Goal: Navigation & Orientation: Find specific page/section

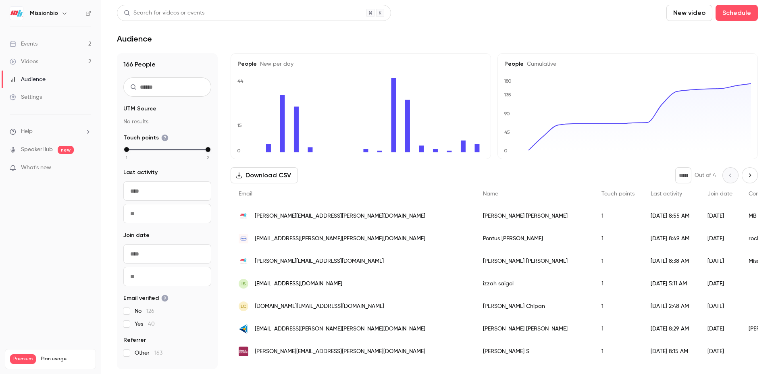
click at [37, 43] on div "Events" at bounding box center [24, 44] width 28 height 8
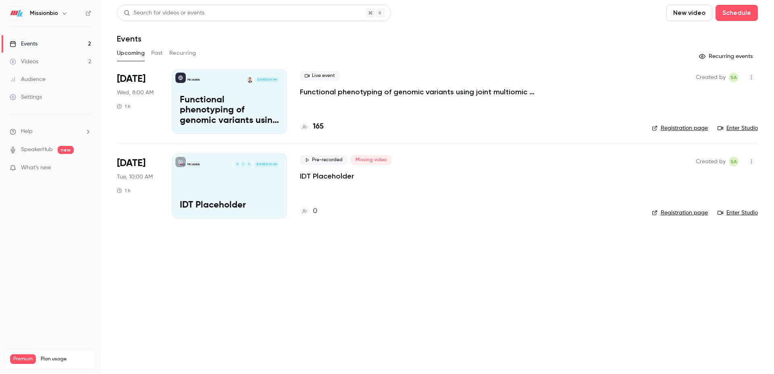
click at [321, 92] on p "Functional phenotyping of genomic variants using joint multiomic single-cell DN…" at bounding box center [421, 92] width 242 height 10
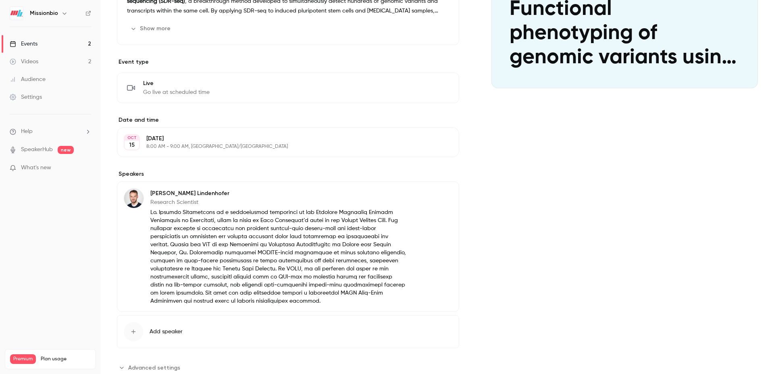
scroll to position [169, 0]
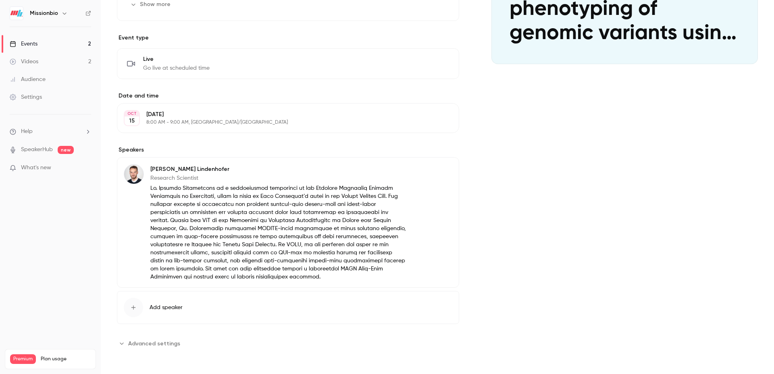
click at [131, 345] on span "Advanced settings" at bounding box center [154, 343] width 52 height 8
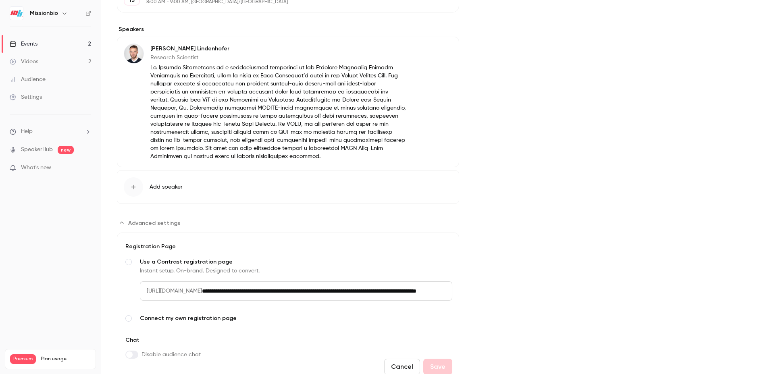
scroll to position [324, 0]
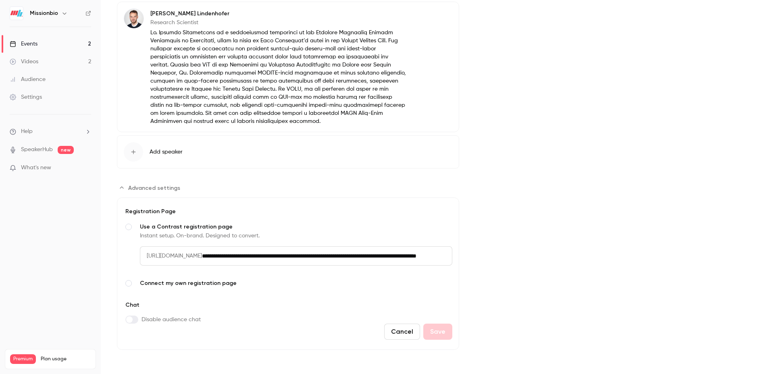
click at [34, 95] on div "Settings" at bounding box center [26, 97] width 32 height 8
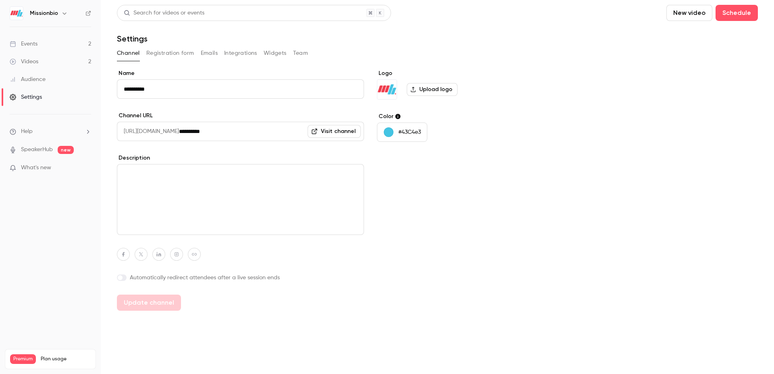
click at [173, 52] on button "Registration form" at bounding box center [170, 53] width 48 height 13
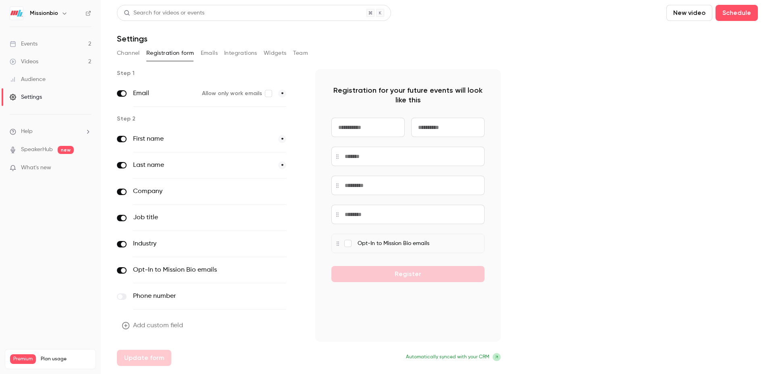
click at [274, 54] on button "Widgets" at bounding box center [275, 53] width 23 height 13
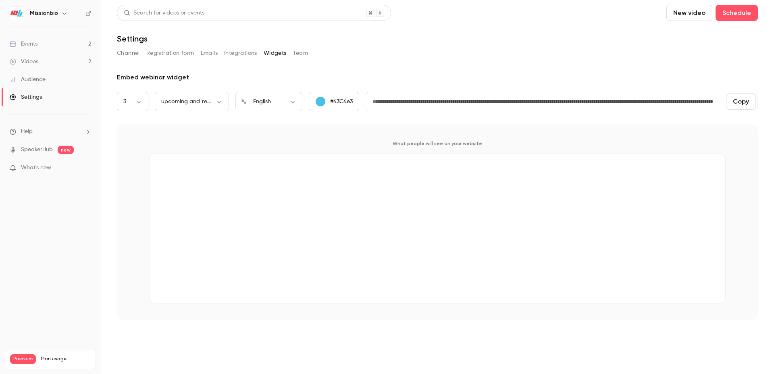
click at [234, 54] on button "Integrations" at bounding box center [240, 53] width 33 height 13
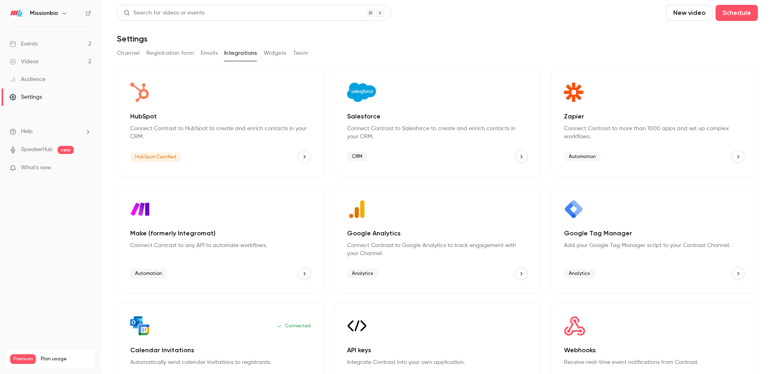
click at [270, 54] on button "Widgets" at bounding box center [275, 53] width 23 height 13
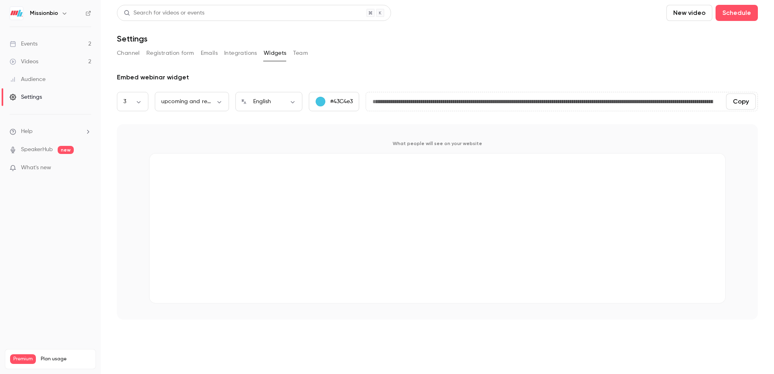
click at [44, 40] on link "Events 2" at bounding box center [50, 44] width 101 height 18
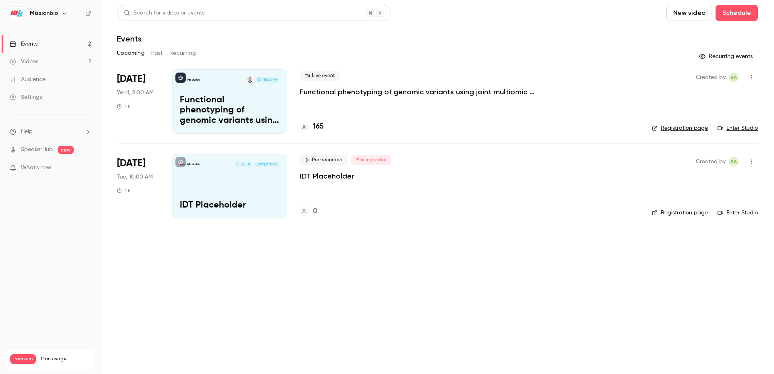
click at [739, 129] on link "Enter Studio" at bounding box center [738, 128] width 40 height 8
